Goal: Find specific page/section: Find specific page/section

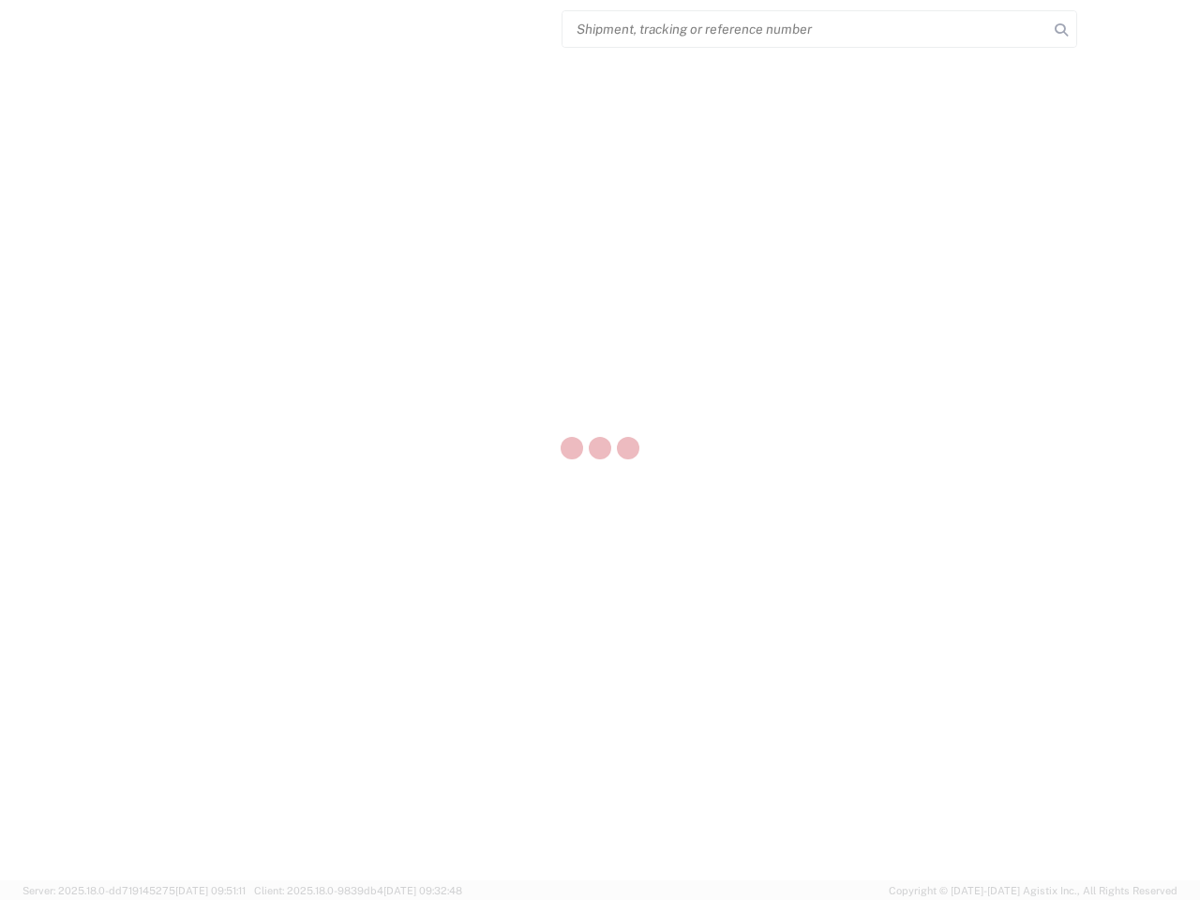
select select "US"
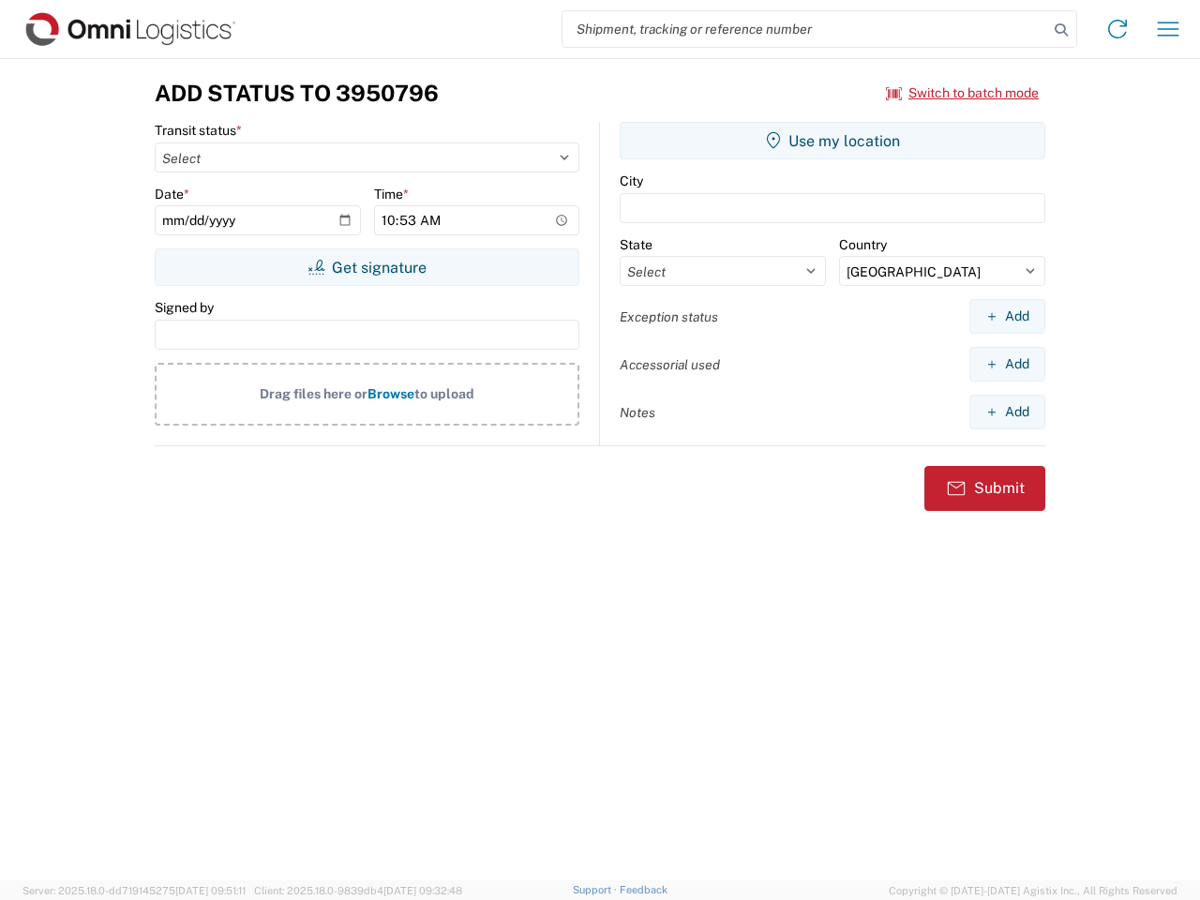
click at [805, 29] on input "search" at bounding box center [805, 29] width 486 height 36
click at [1061, 30] on icon at bounding box center [1061, 30] width 26 height 26
click at [1117, 29] on icon at bounding box center [1117, 29] width 30 height 30
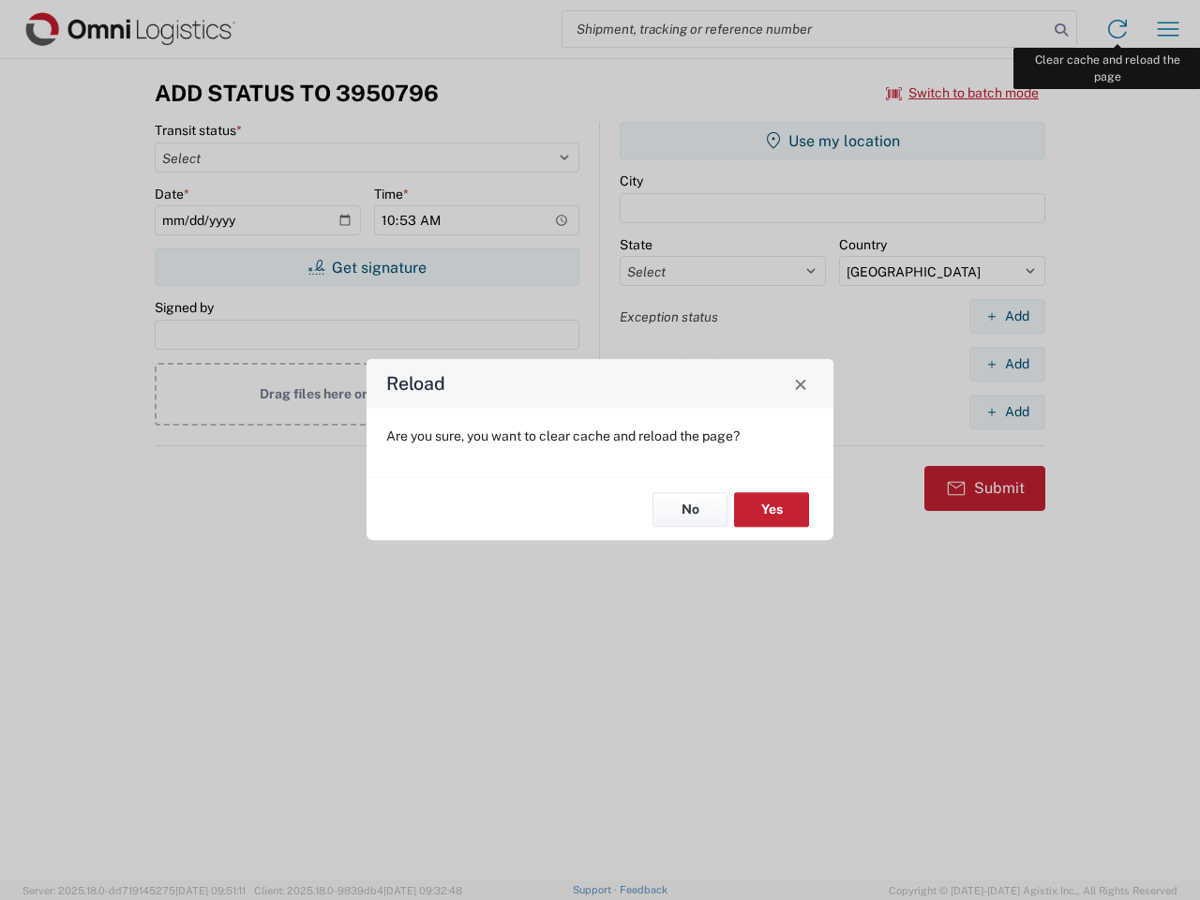
click at [1168, 29] on div "Reload Are you sure, you want to clear cache and reload the page? No Yes" at bounding box center [600, 450] width 1200 height 900
click at [963, 93] on div "Reload Are you sure, you want to clear cache and reload the page? No Yes" at bounding box center [600, 450] width 1200 height 900
click at [367, 267] on div "Reload Are you sure, you want to clear cache and reload the page? No Yes" at bounding box center [600, 450] width 1200 height 900
click at [832, 141] on div "Reload Are you sure, you want to clear cache and reload the page? No Yes" at bounding box center [600, 450] width 1200 height 900
click at [1007, 316] on div "Reload Are you sure, you want to clear cache and reload the page? No Yes" at bounding box center [600, 450] width 1200 height 900
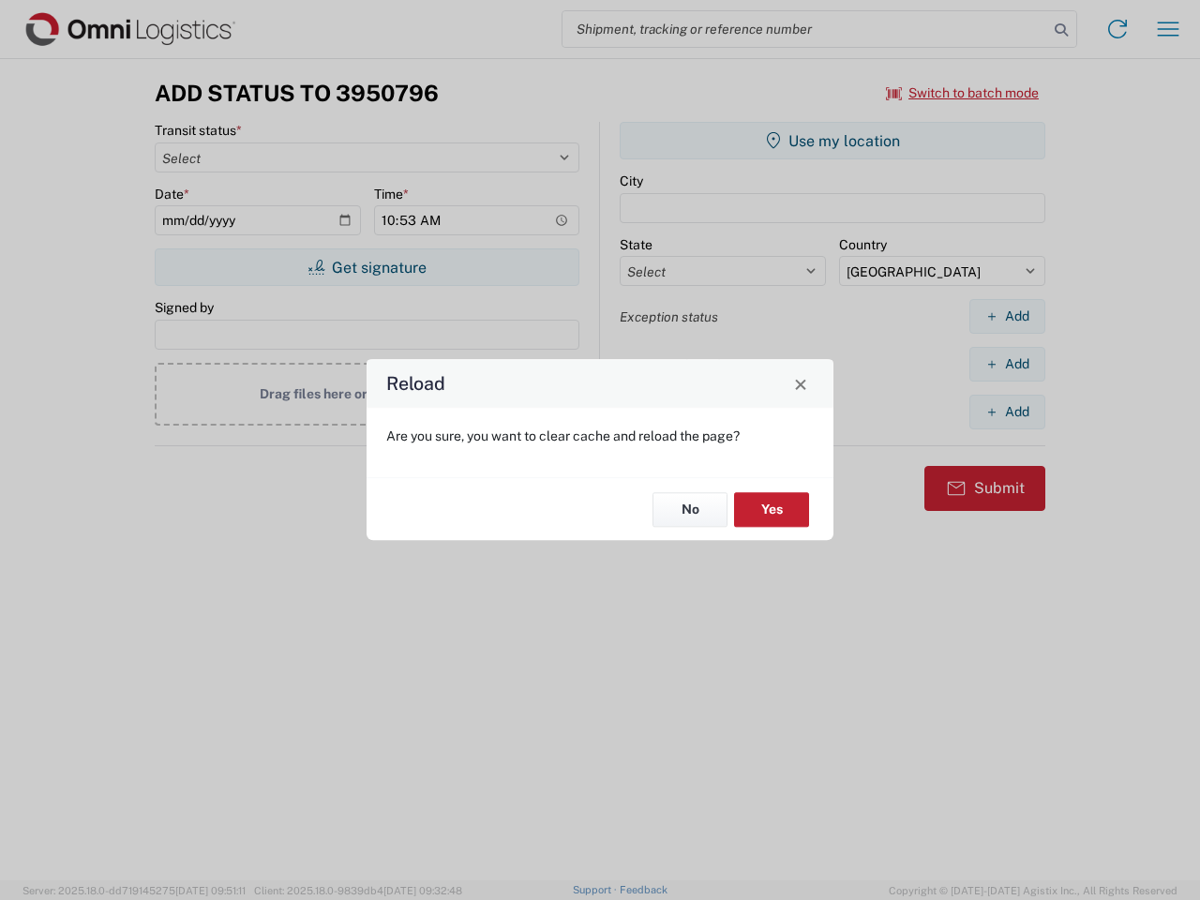
click at [1007, 364] on div "Reload Are you sure, you want to clear cache and reload the page? No Yes" at bounding box center [600, 450] width 1200 height 900
click at [1007, 412] on div "Reload Are you sure, you want to clear cache and reload the page? No Yes" at bounding box center [600, 450] width 1200 height 900
